Goal: Task Accomplishment & Management: Manage account settings

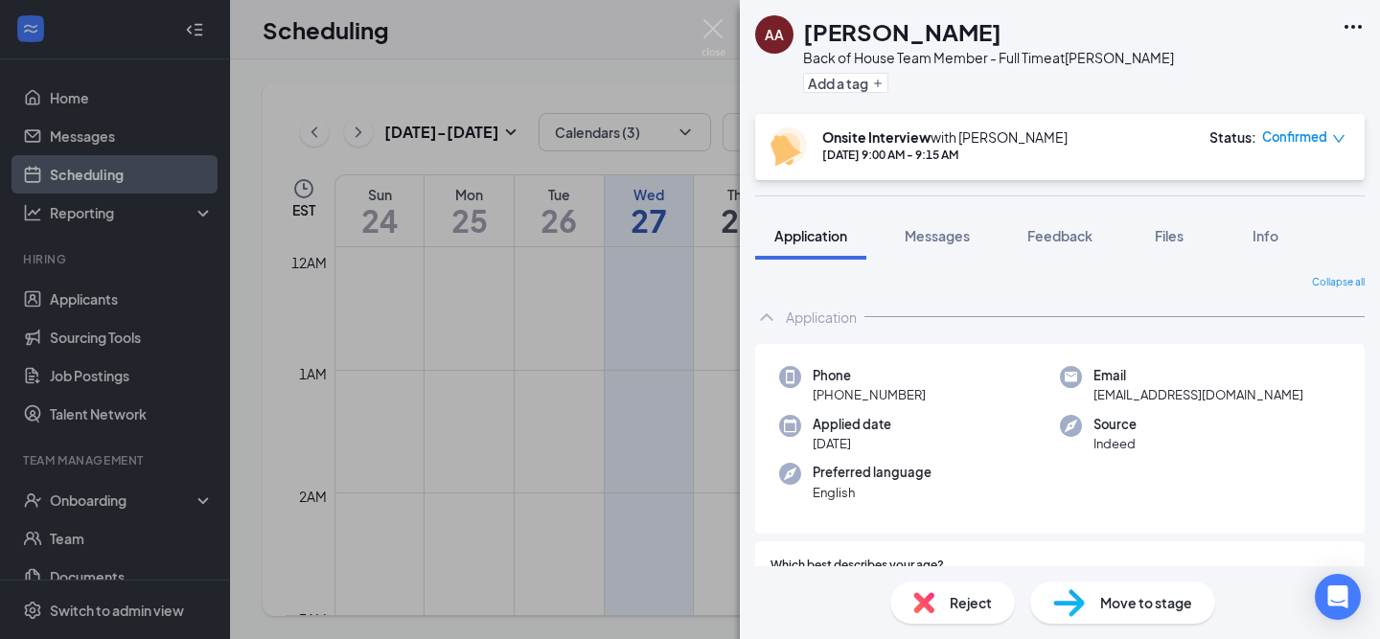
scroll to position [1326, 0]
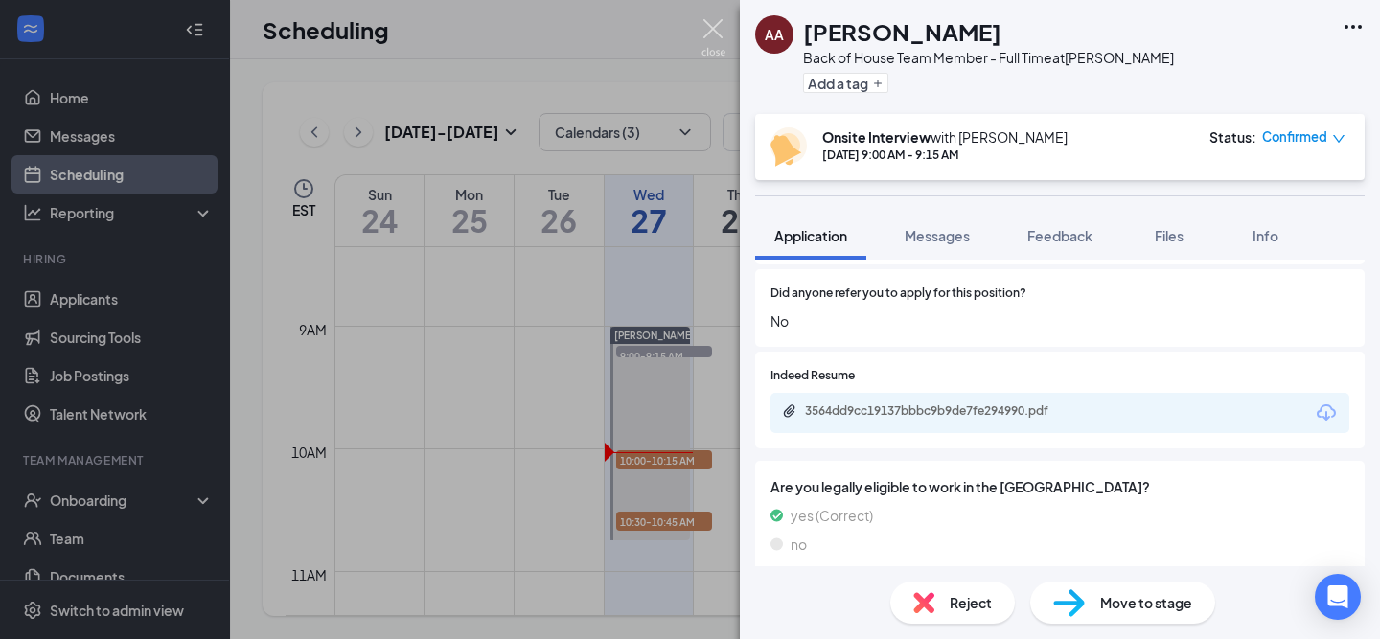
click at [713, 26] on img at bounding box center [713, 37] width 24 height 37
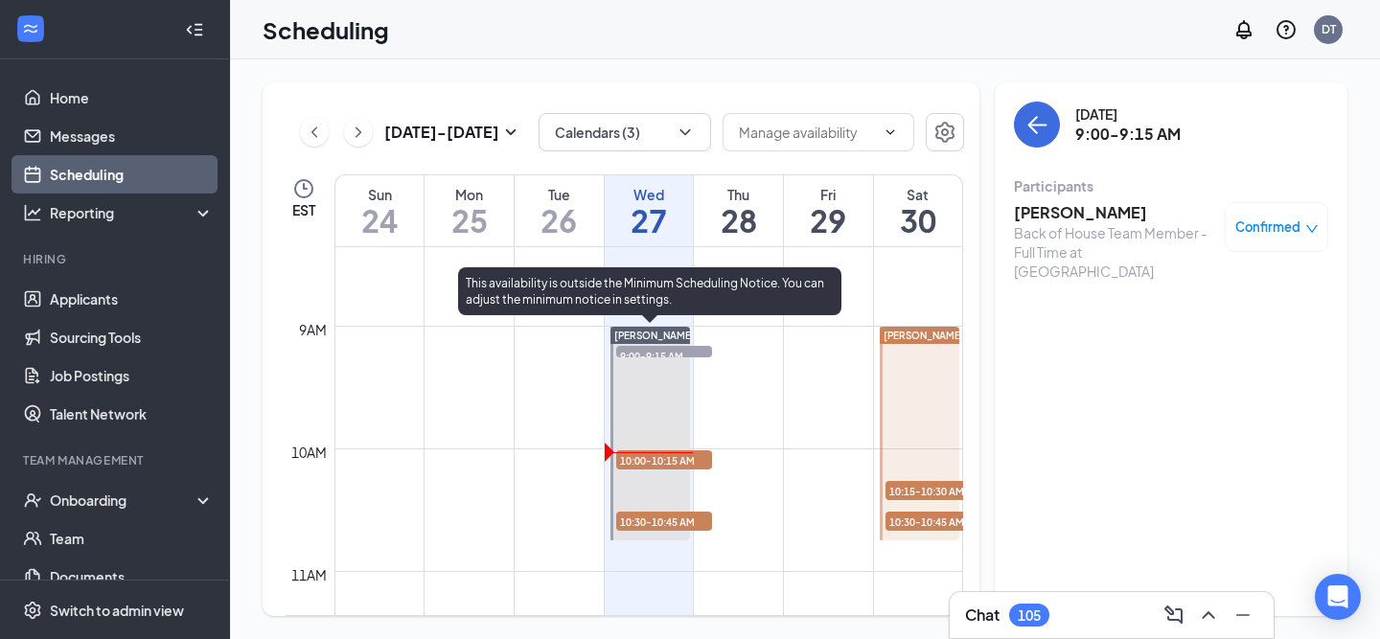
click at [652, 464] on span "10:00-10:15 AM" at bounding box center [664, 459] width 96 height 19
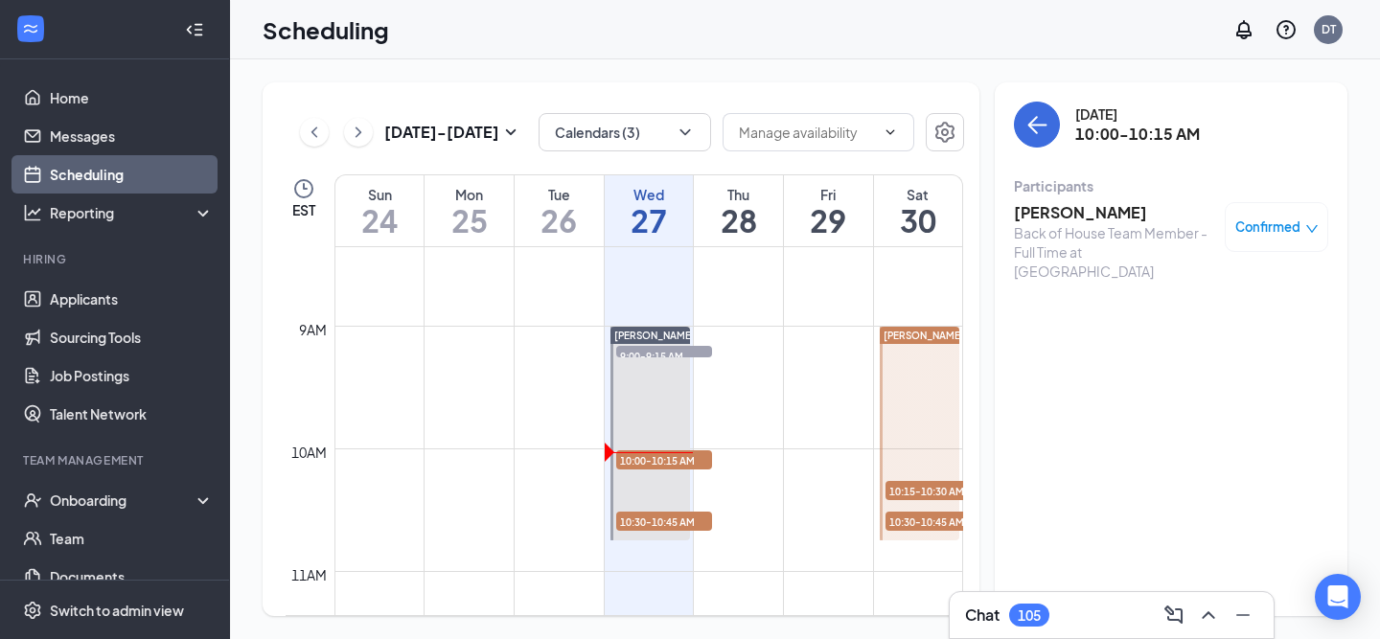
click at [1047, 233] on div "Back of House Team Member - Full Time at [GEOGRAPHIC_DATA]" at bounding box center [1114, 251] width 201 height 57
click at [1049, 217] on h3 "[PERSON_NAME]" at bounding box center [1114, 212] width 201 height 21
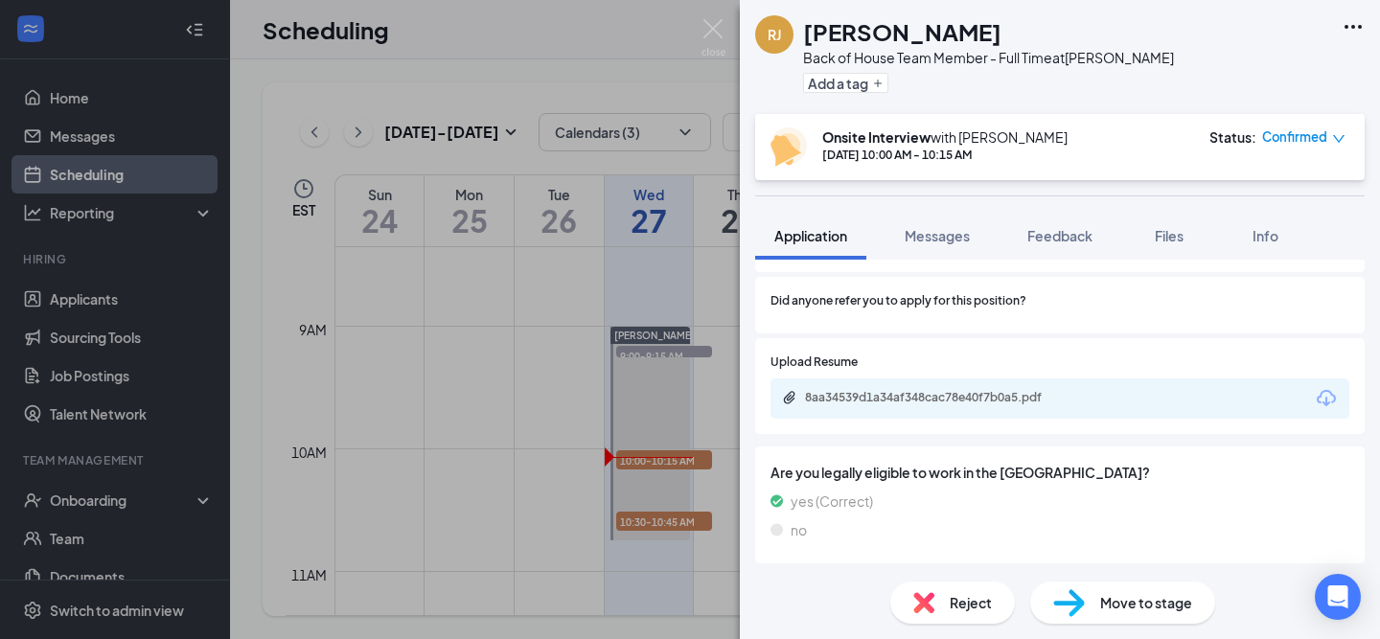
scroll to position [1385, 0]
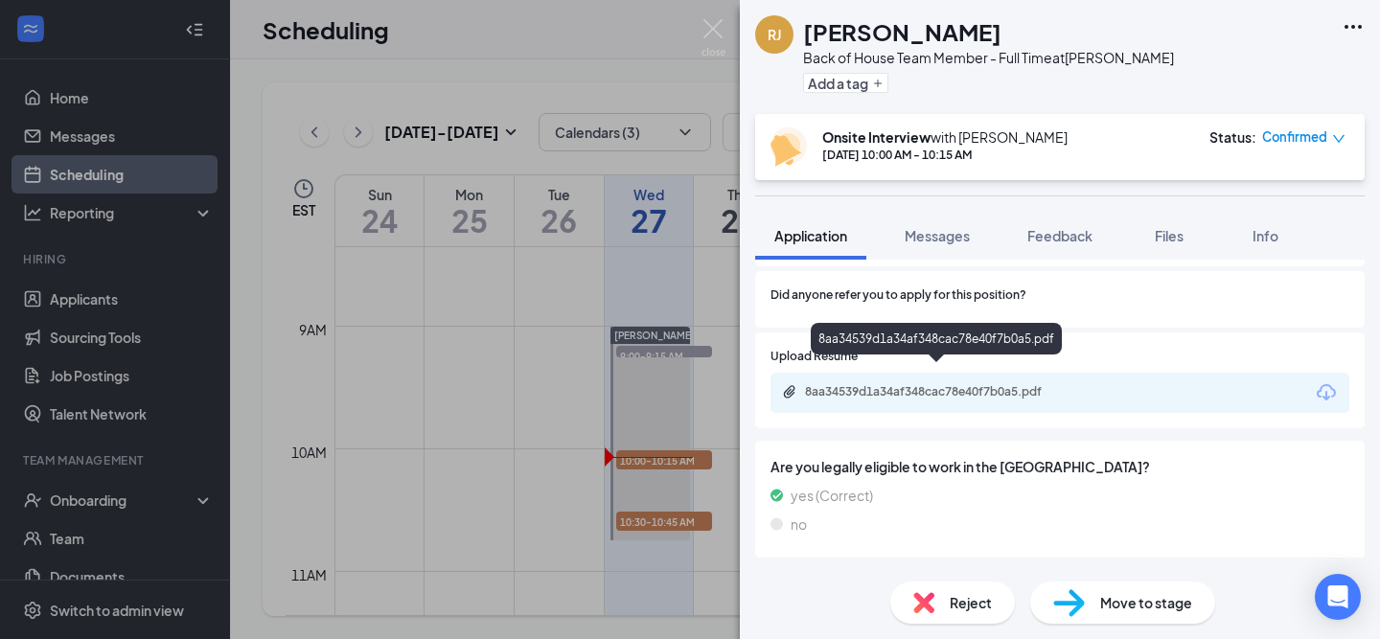
click at [918, 384] on div "8aa34539d1a34af348cac78e40f7b0a5.pdf" at bounding box center [939, 391] width 268 height 15
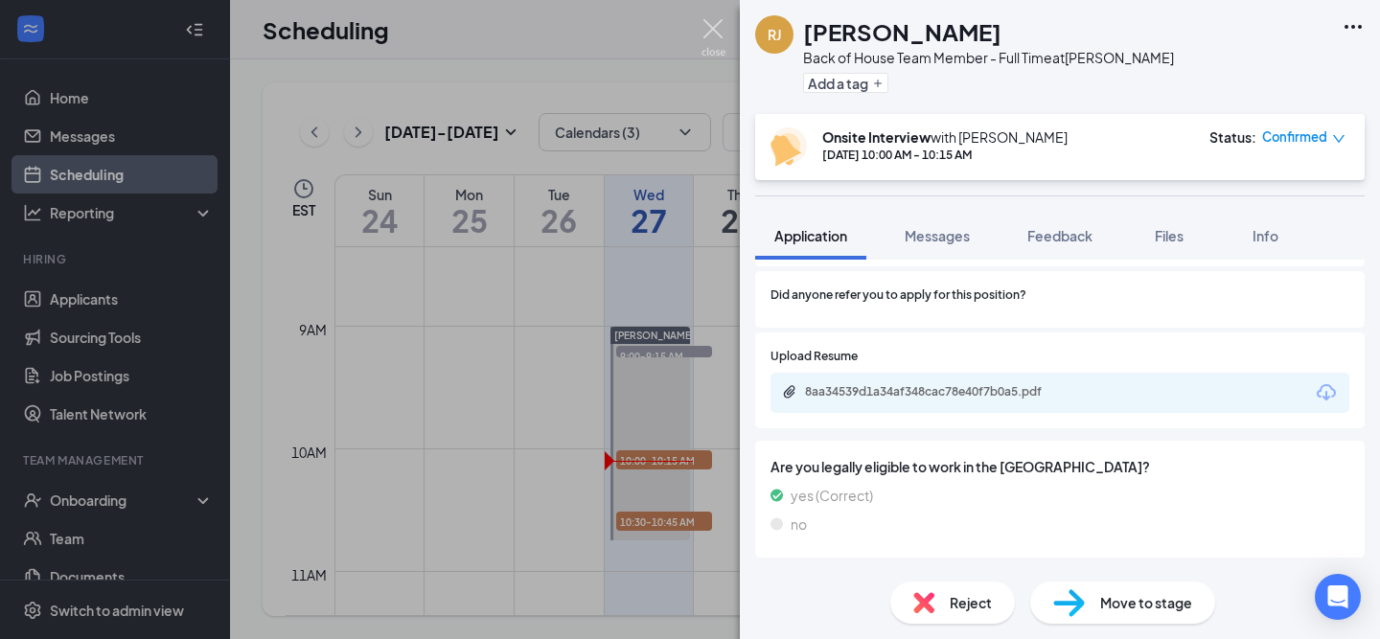
click at [714, 49] on img at bounding box center [713, 37] width 24 height 37
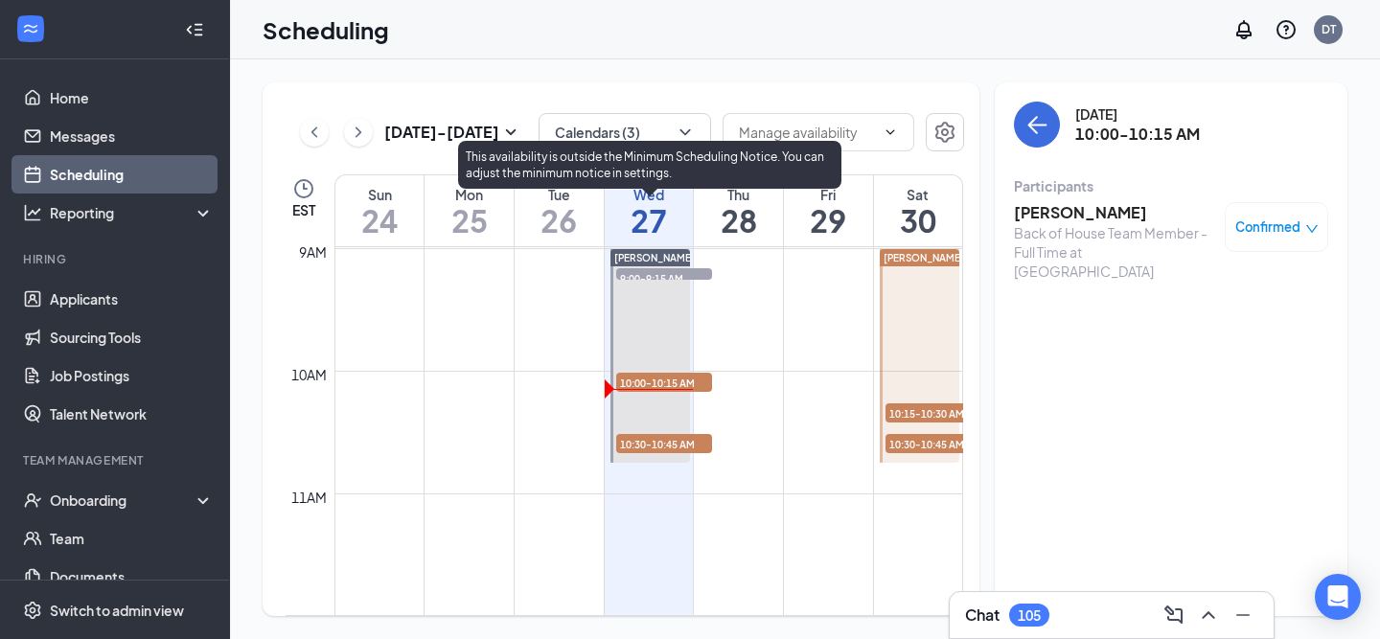
scroll to position [1101, 0]
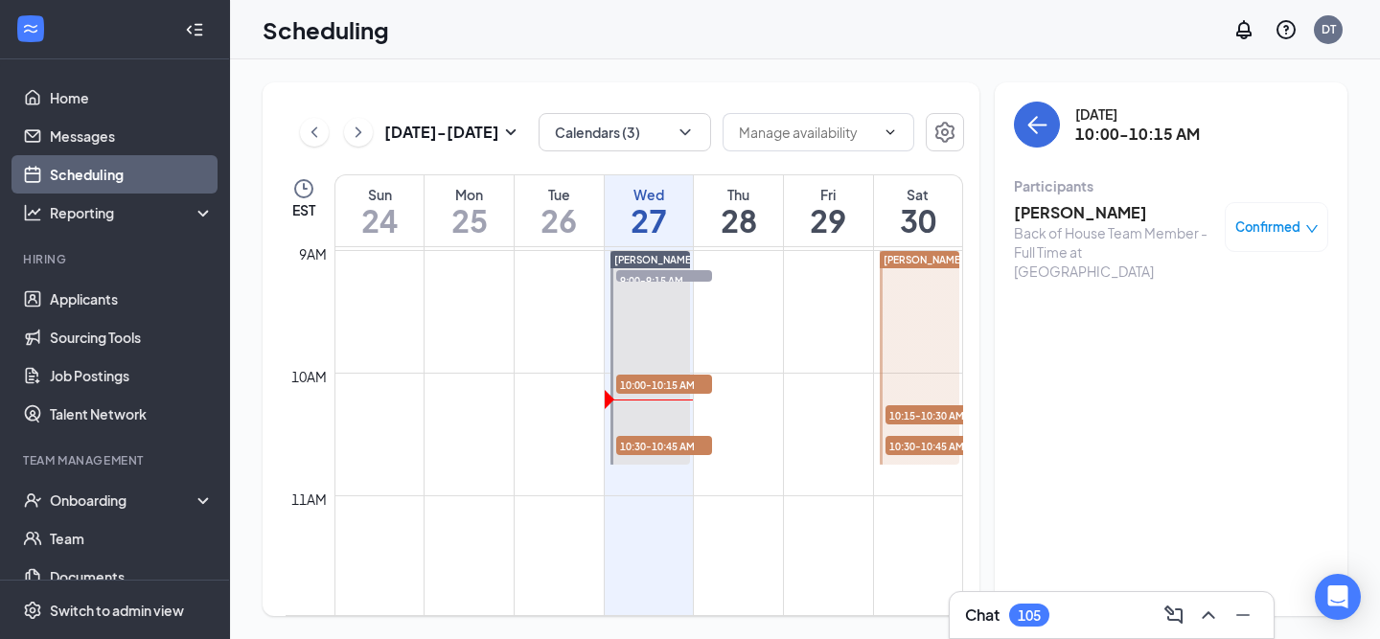
click at [1107, 226] on div "Back of House Team Member - Full Time at [GEOGRAPHIC_DATA]" at bounding box center [1114, 251] width 201 height 57
click at [1093, 217] on h3 "[PERSON_NAME]" at bounding box center [1114, 212] width 201 height 21
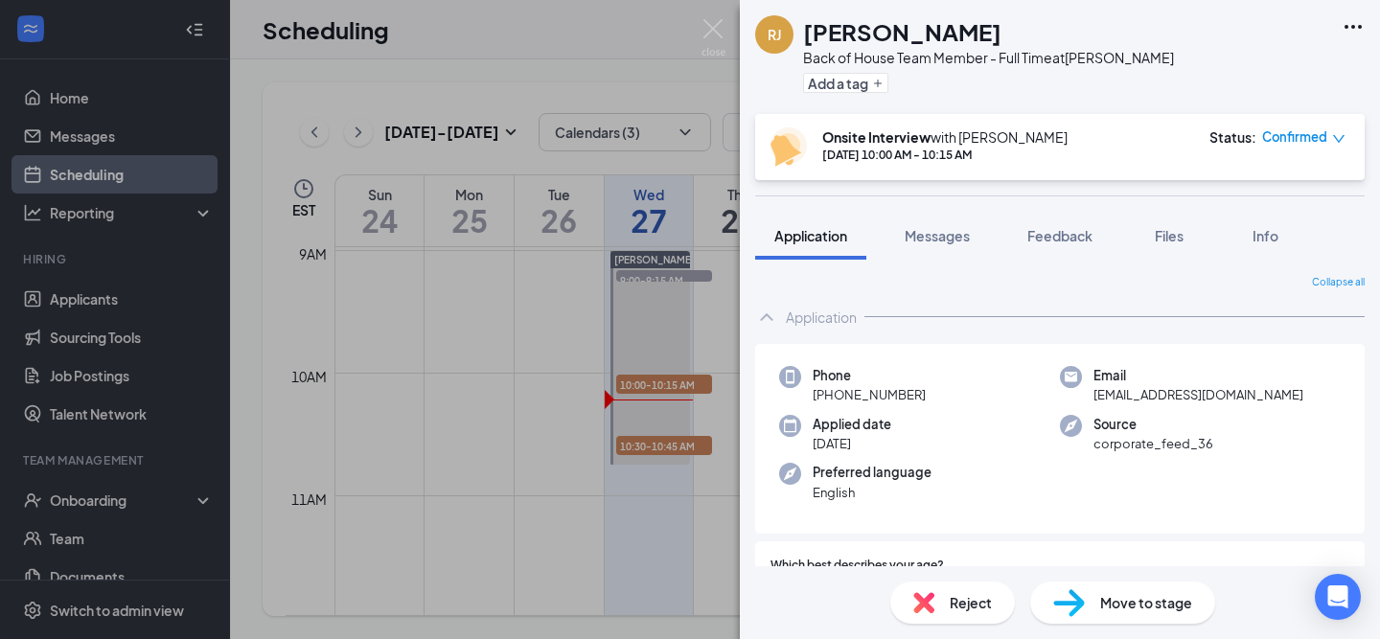
click at [1059, 585] on div "Move to stage" at bounding box center [1122, 603] width 185 height 42
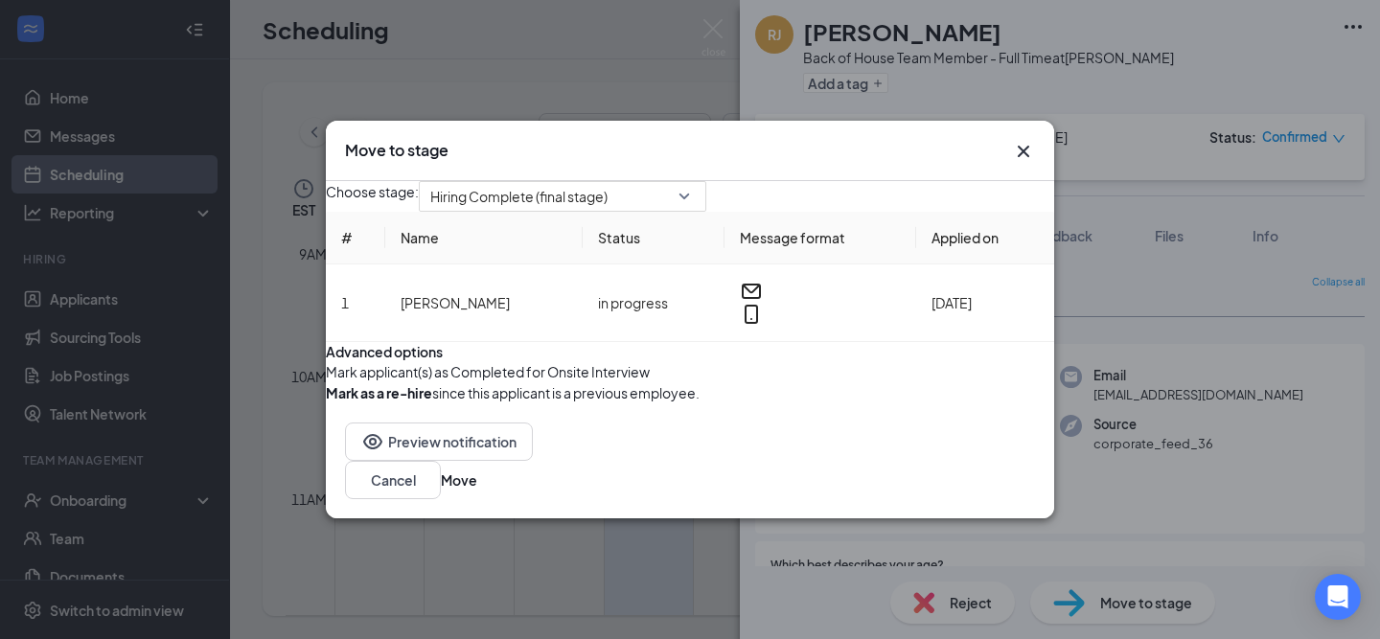
click at [326, 382] on button "button" at bounding box center [326, 371] width 0 height 21
click at [477, 491] on button "Move" at bounding box center [459, 479] width 36 height 21
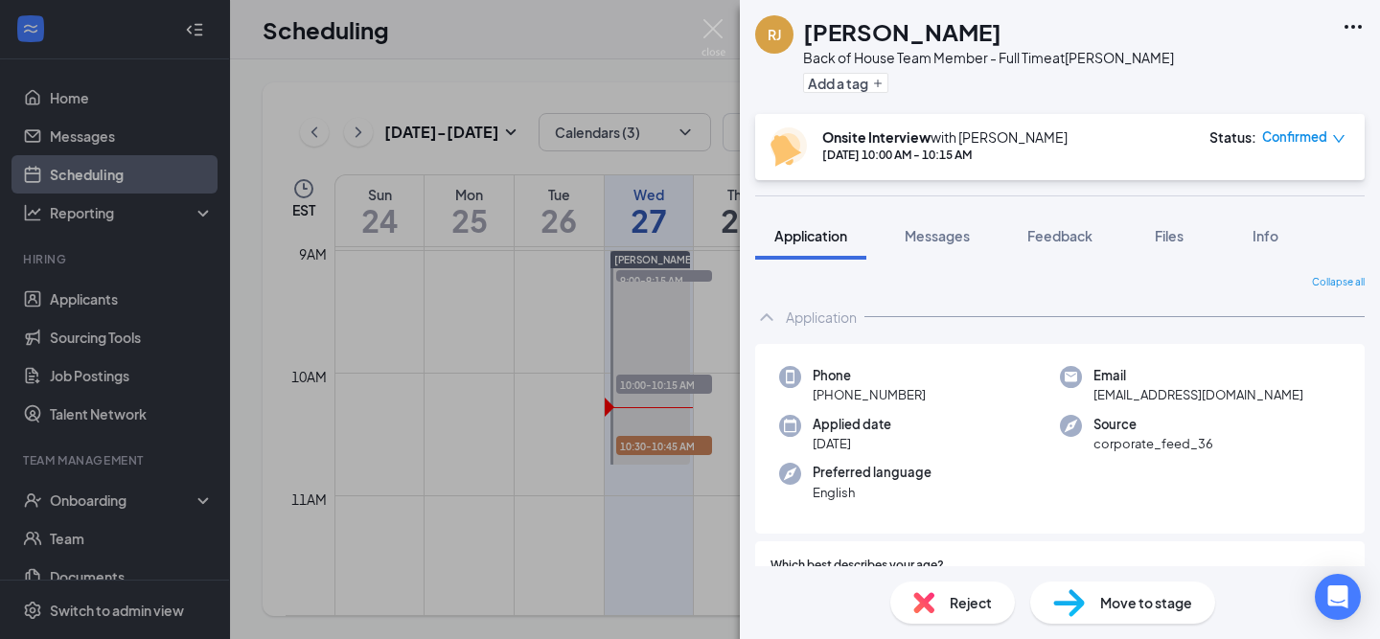
click at [716, 24] on img at bounding box center [713, 37] width 24 height 37
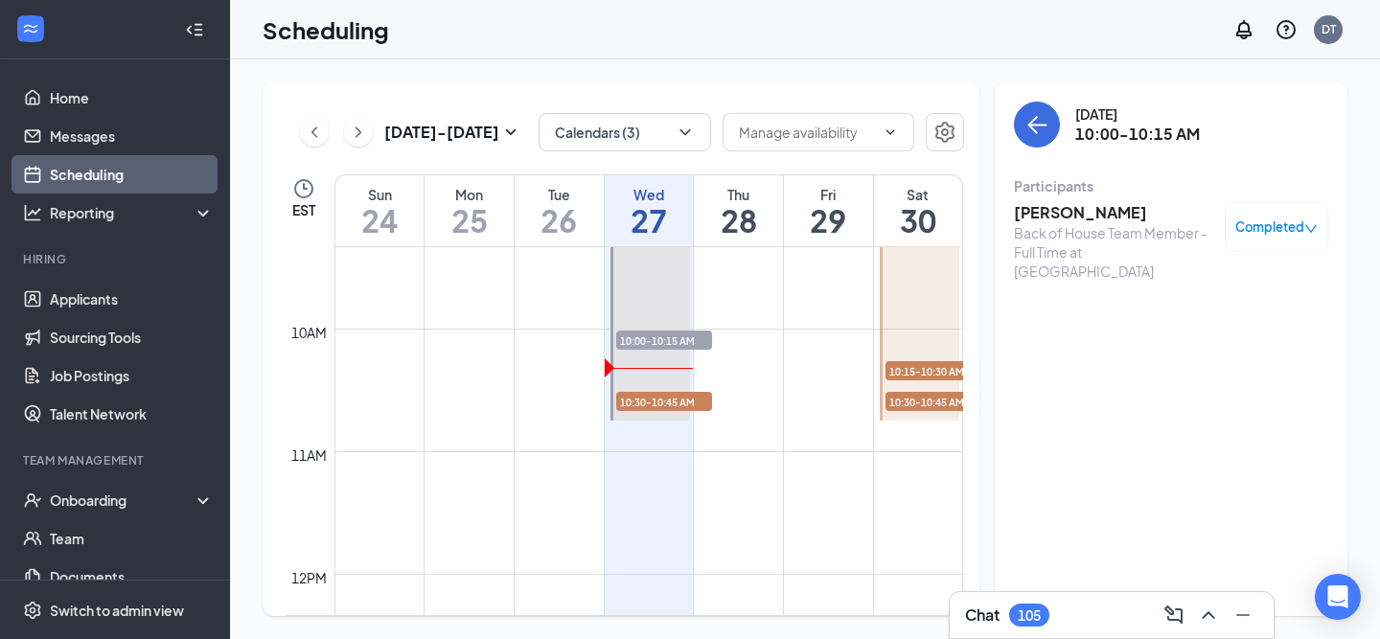
scroll to position [1153, 0]
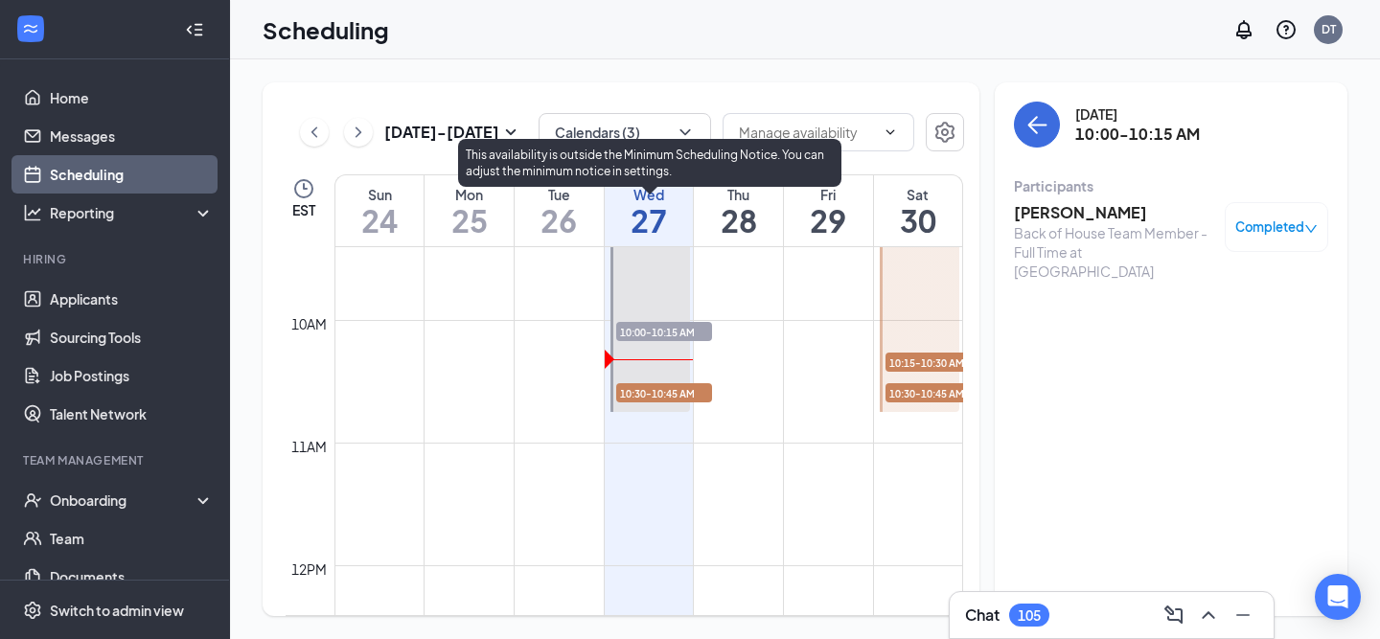
click at [696, 391] on span "10:30-10:45 AM" at bounding box center [664, 392] width 96 height 19
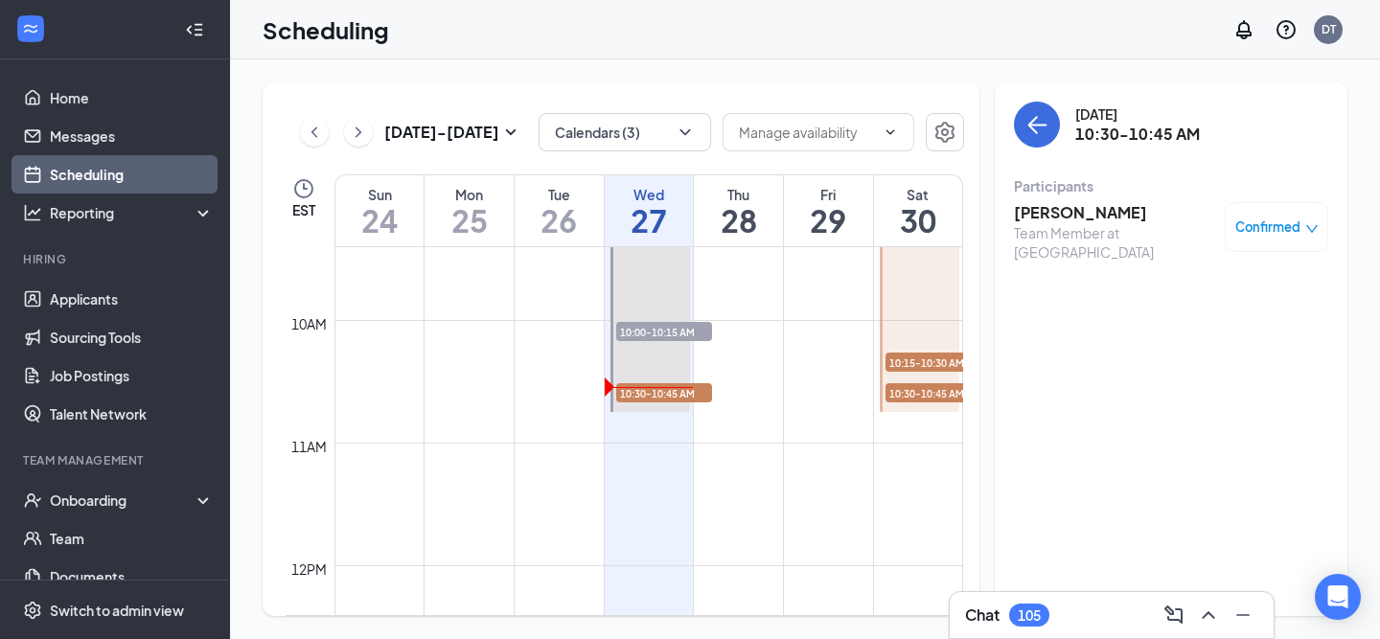
click at [1084, 192] on div "Participants" at bounding box center [1171, 185] width 314 height 19
click at [1065, 227] on div "Team Member at [GEOGRAPHIC_DATA]" at bounding box center [1114, 242] width 201 height 38
click at [1055, 206] on h3 "[PERSON_NAME]" at bounding box center [1114, 212] width 201 height 21
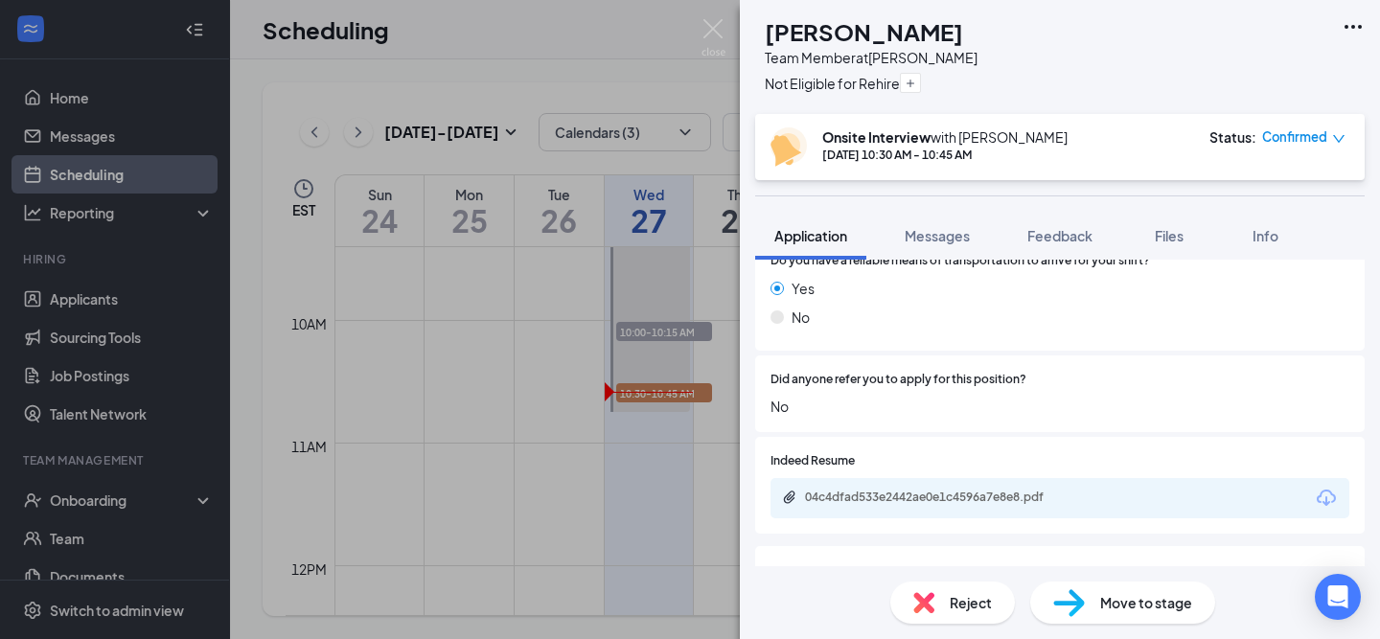
scroll to position [1518, 0]
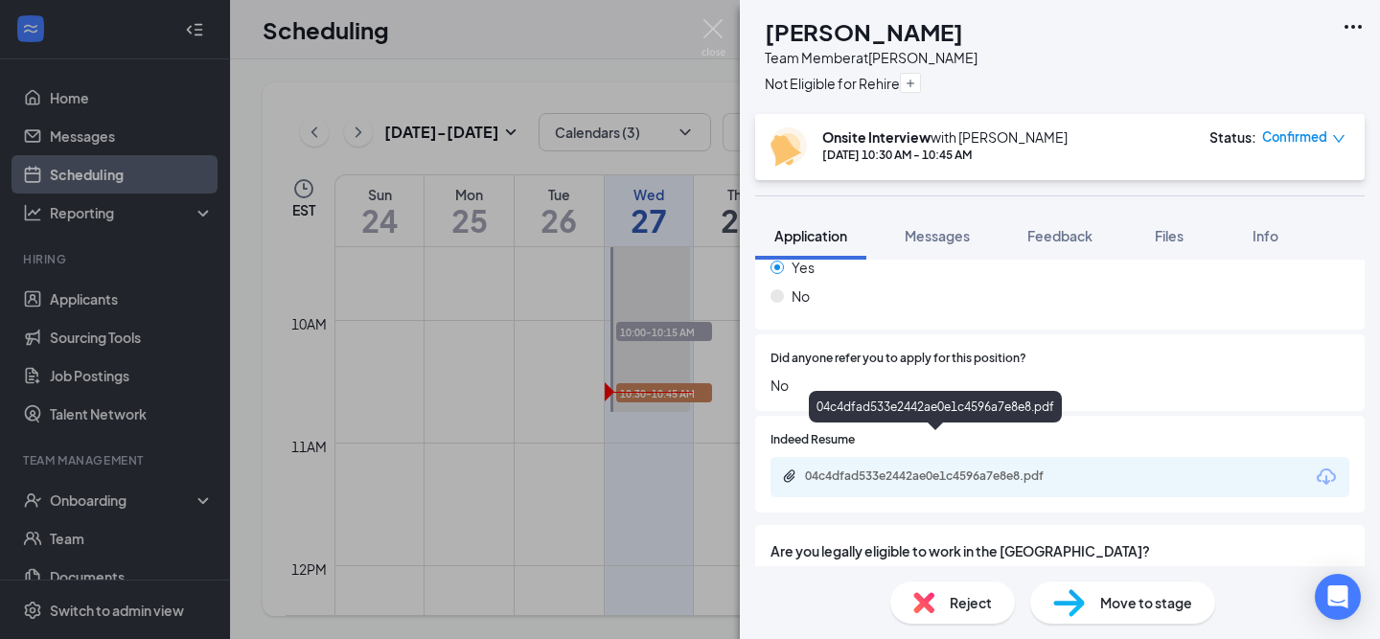
click at [1019, 468] on div "04c4dfad533e2442ae0e1c4596a7e8e8.pdf" at bounding box center [939, 475] width 268 height 15
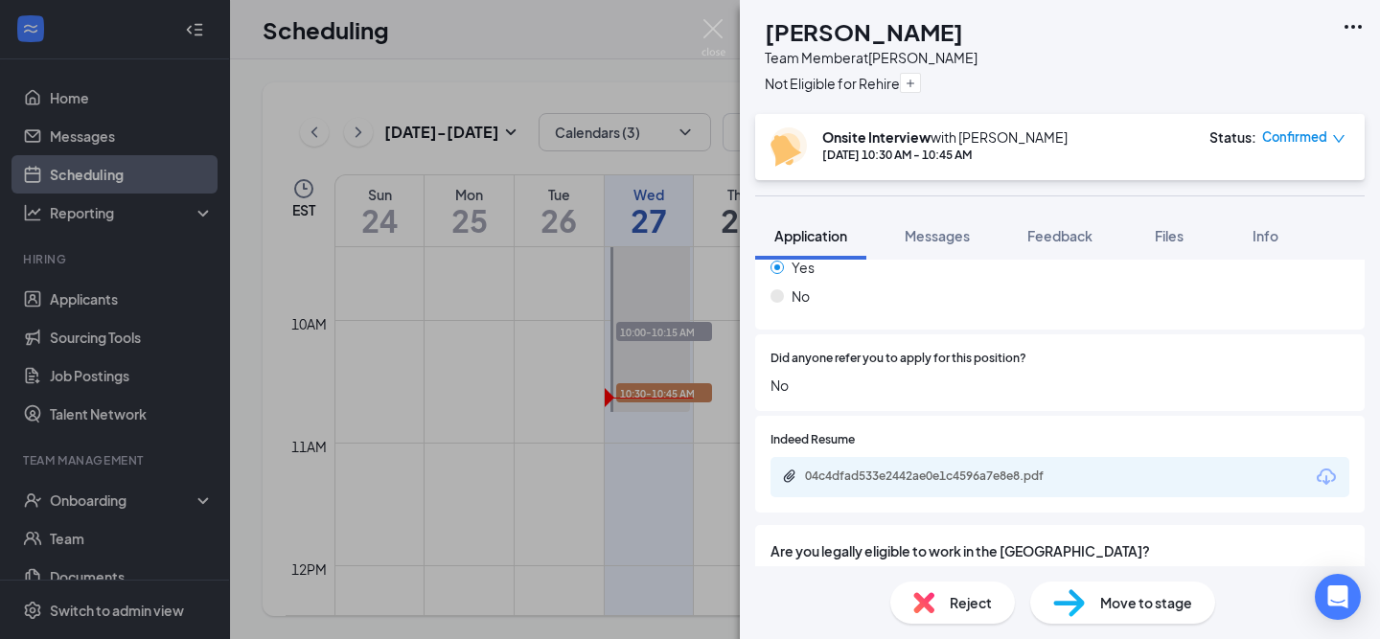
click at [1151, 604] on span "Move to stage" at bounding box center [1146, 602] width 92 height 21
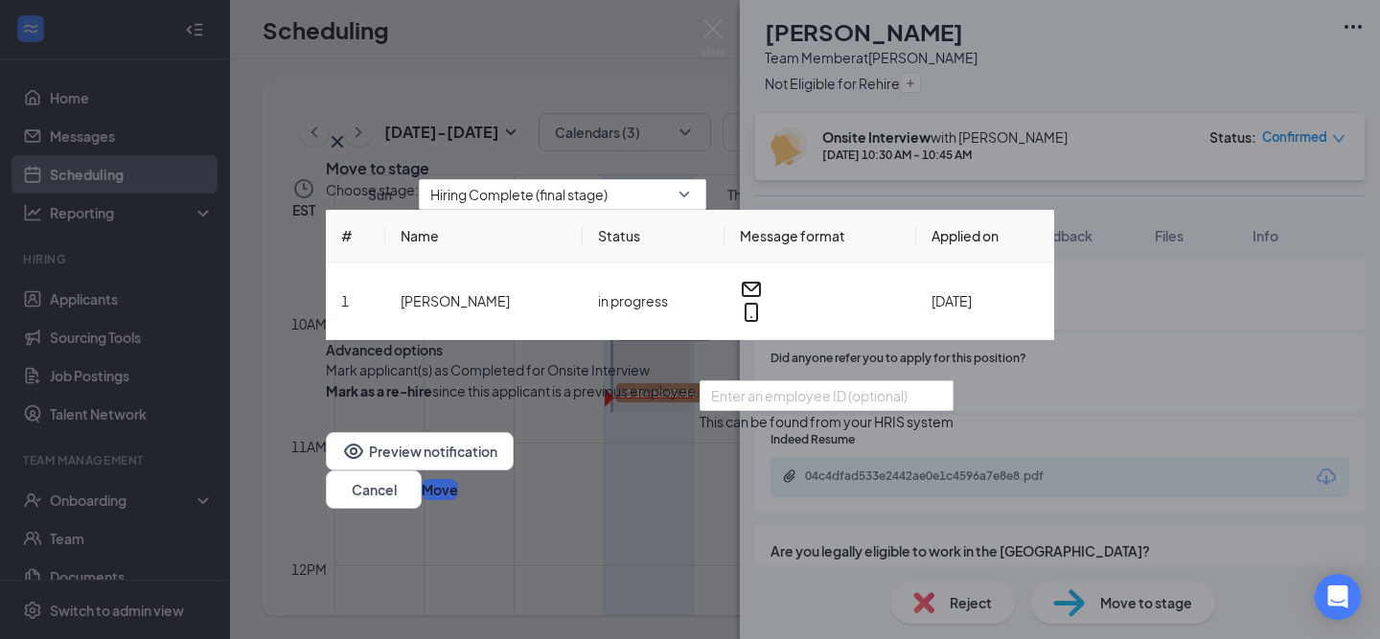
click at [458, 500] on button "Move" at bounding box center [440, 489] width 36 height 21
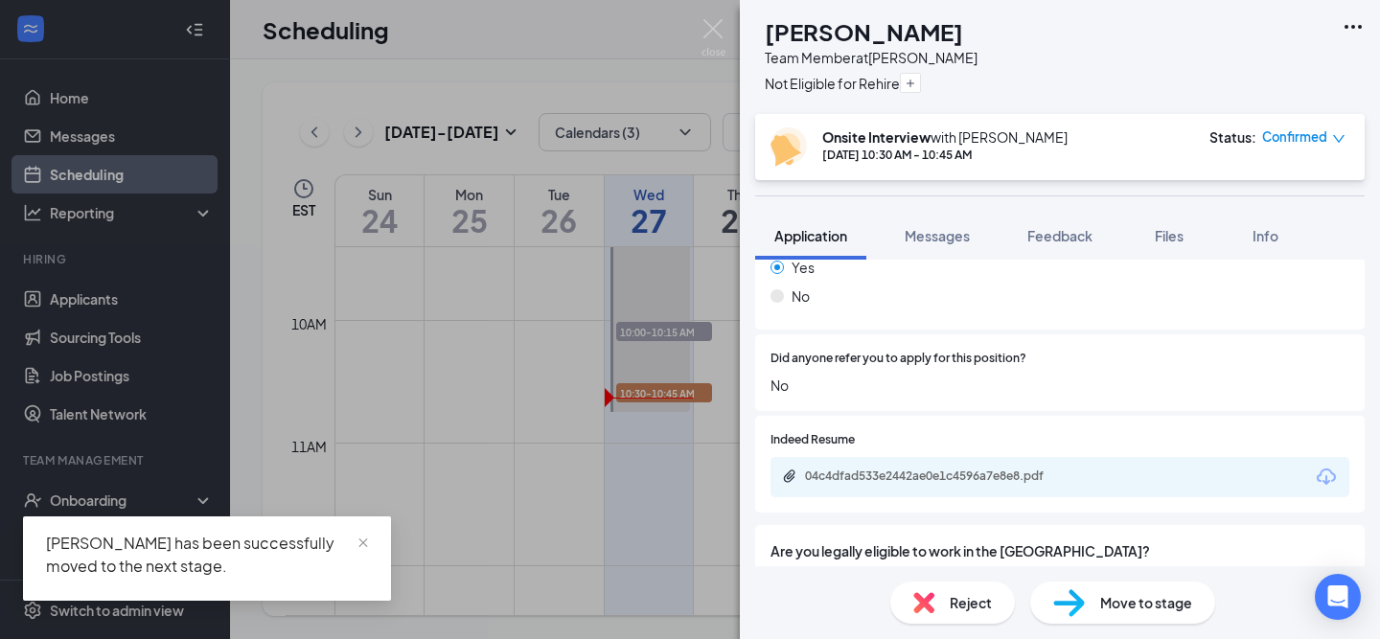
click at [1168, 595] on span "Move to stage" at bounding box center [1146, 602] width 92 height 21
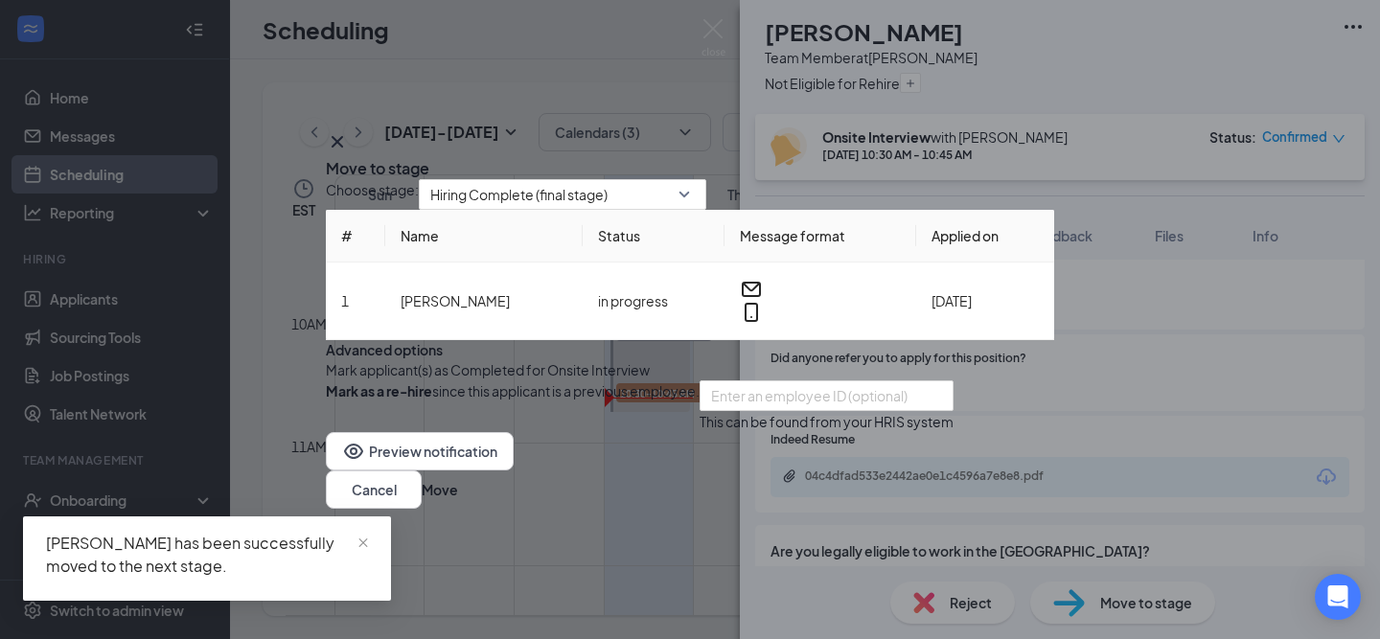
click at [326, 380] on button "button" at bounding box center [326, 369] width 0 height 21
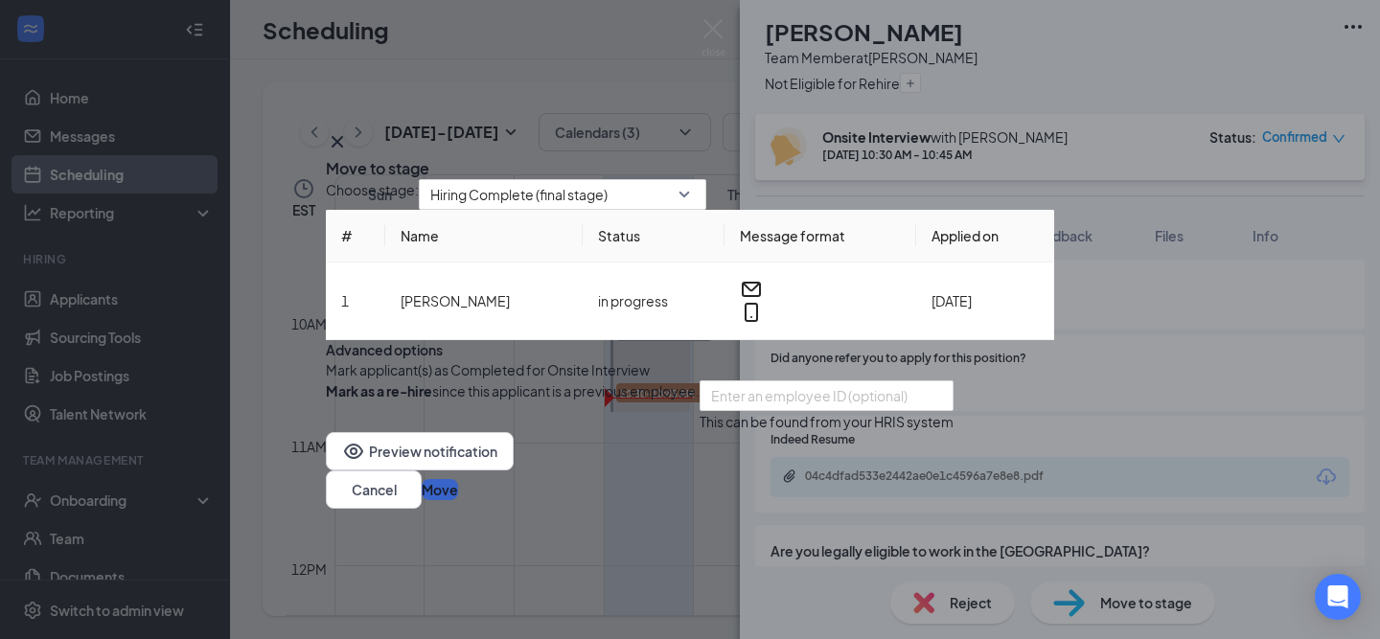
click at [458, 500] on button "Move" at bounding box center [440, 489] width 36 height 21
